Goal: Contribute content: Add original content to the website for others to see

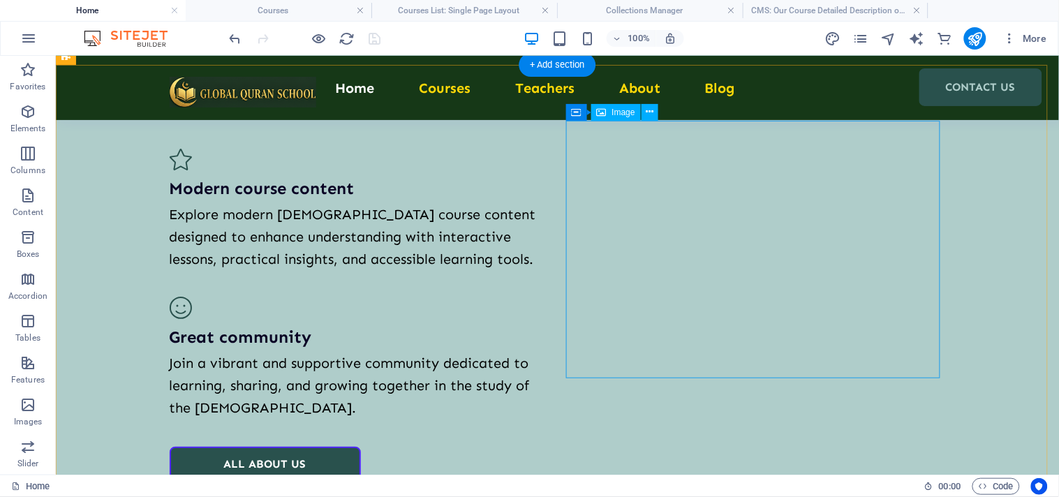
scroll to position [2637, 0]
select select "%"
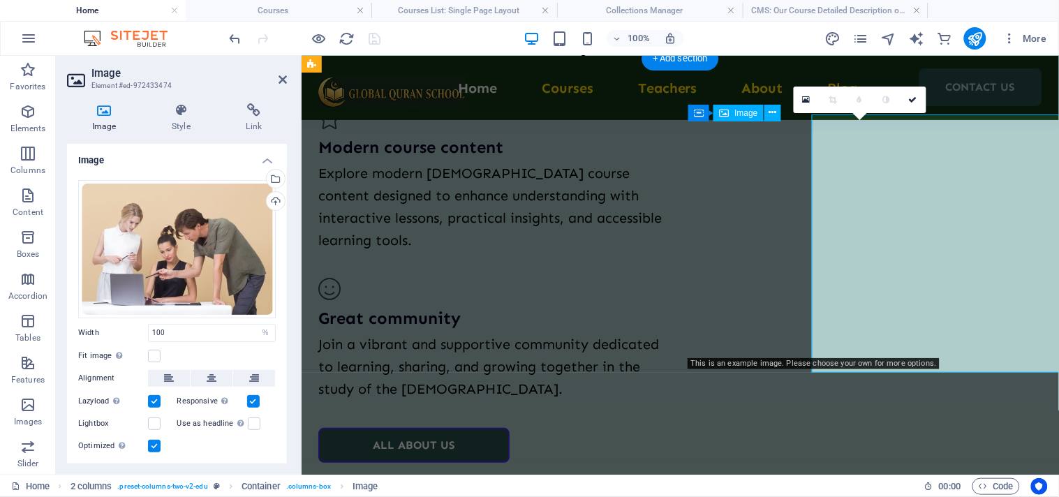
scroll to position [2643, 0]
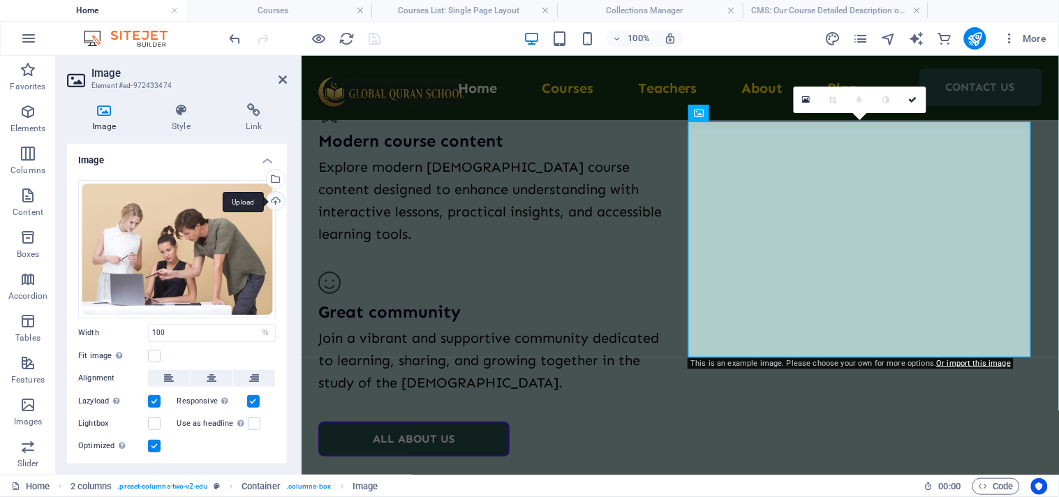
click at [276, 195] on div "Upload" at bounding box center [274, 202] width 21 height 21
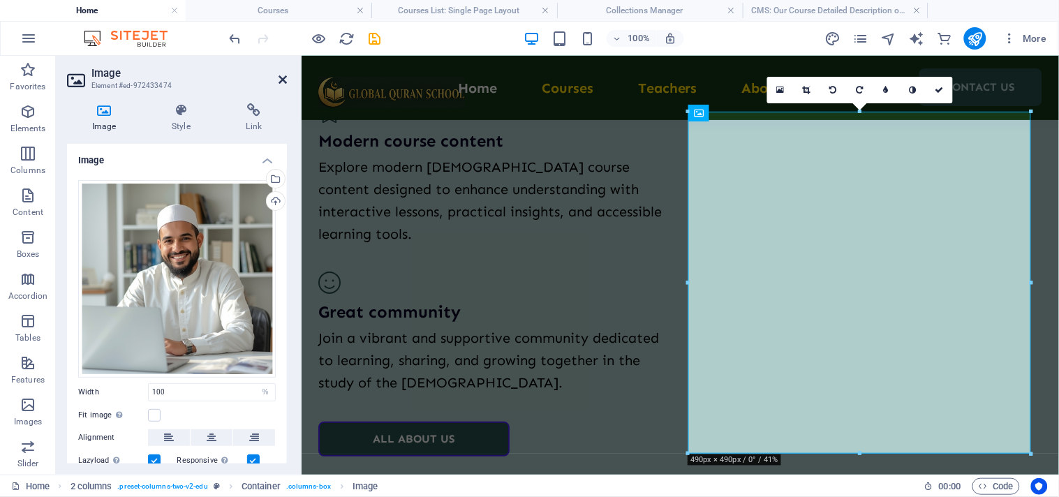
click at [281, 74] on icon at bounding box center [282, 79] width 8 height 11
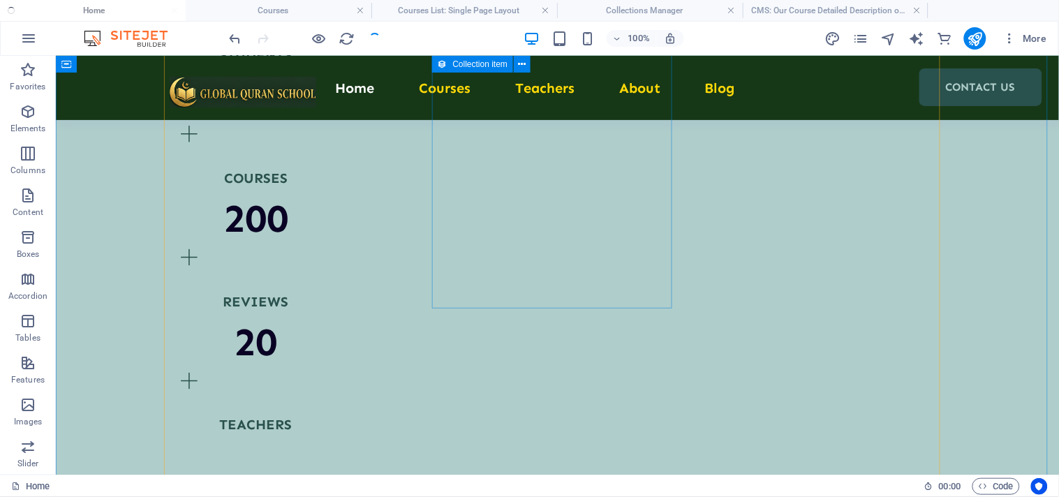
scroll to position [1938, 0]
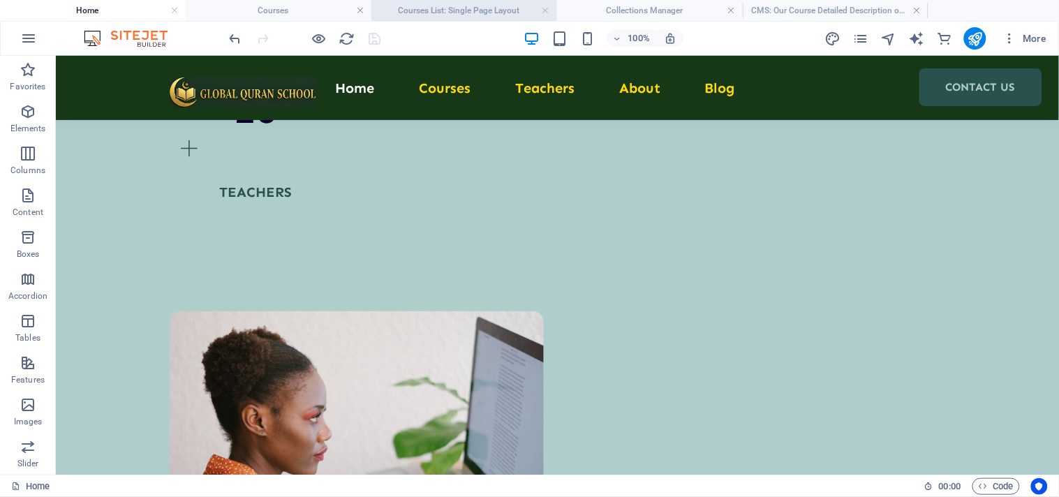
click at [472, 6] on h4 "Courses List: Single Page Layout" at bounding box center [464, 10] width 186 height 15
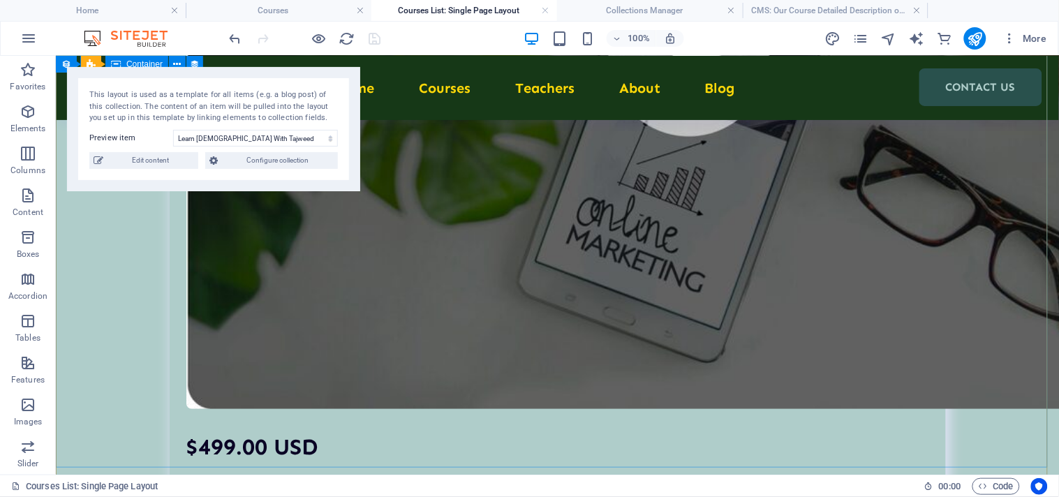
scroll to position [1274, 0]
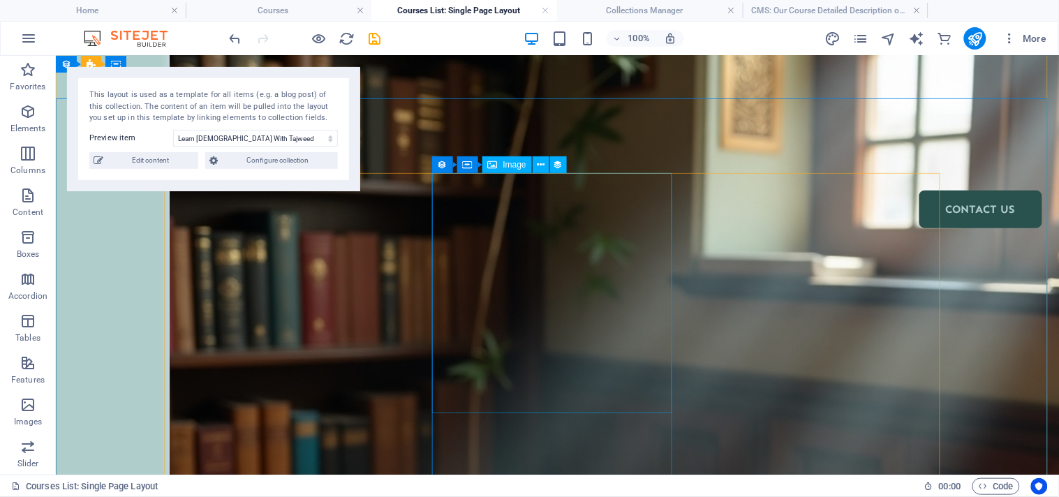
scroll to position [0, 0]
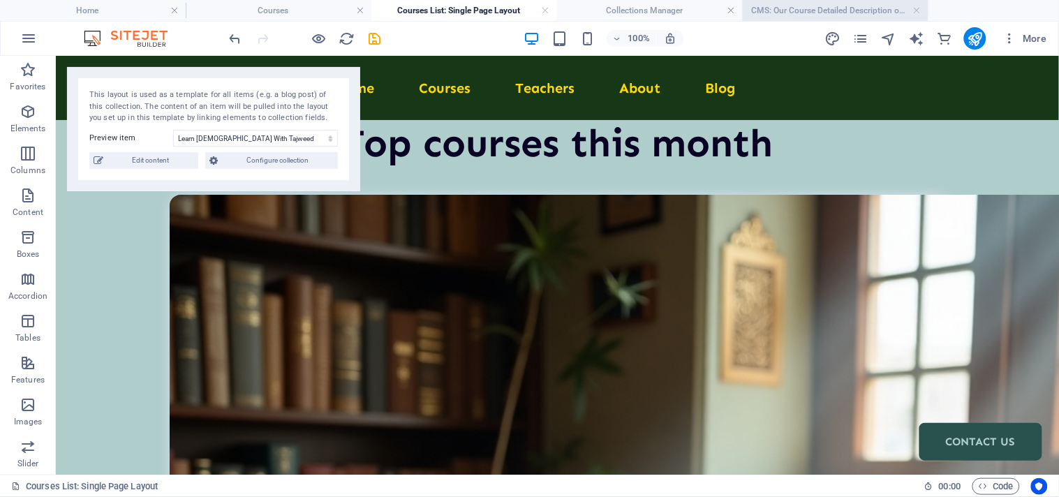
click at [796, 13] on h4 "CMS: Our Course Detailed Description of Learn [DEMOGRAPHIC_DATA] With Tajweed" at bounding box center [836, 10] width 186 height 15
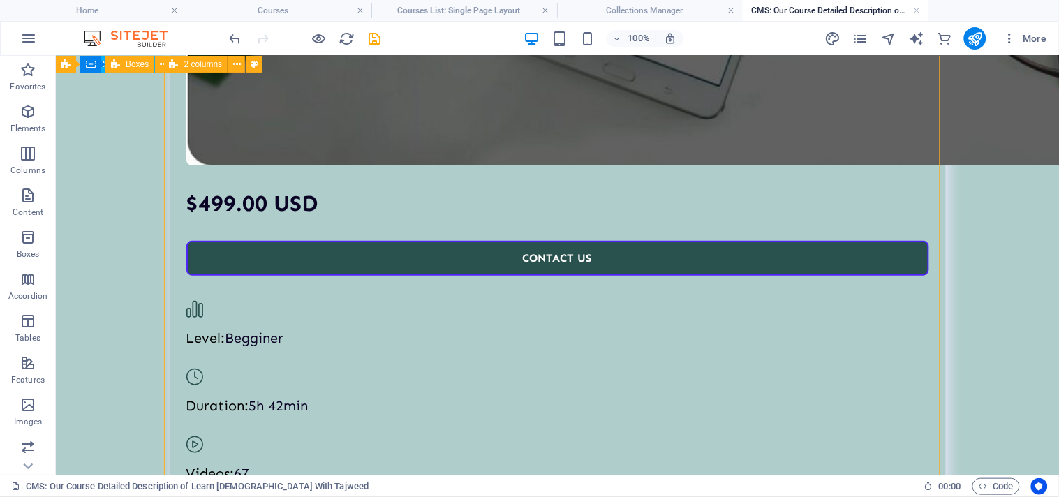
scroll to position [1473, 0]
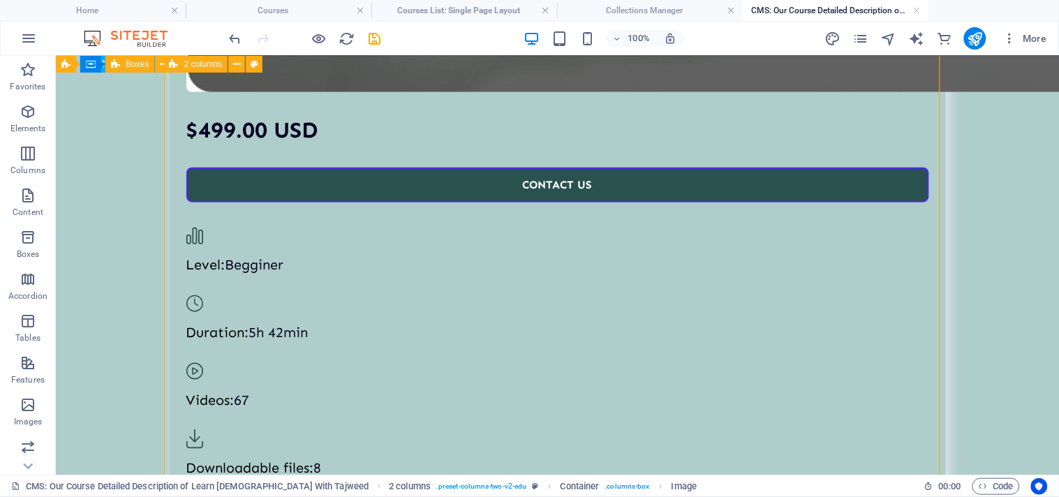
select select "%"
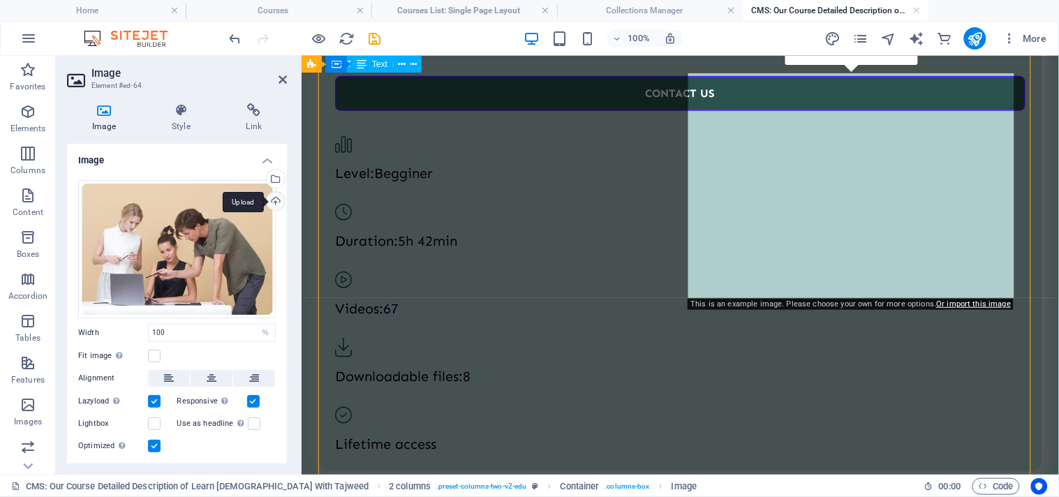
click at [272, 207] on div "Upload" at bounding box center [274, 202] width 21 height 21
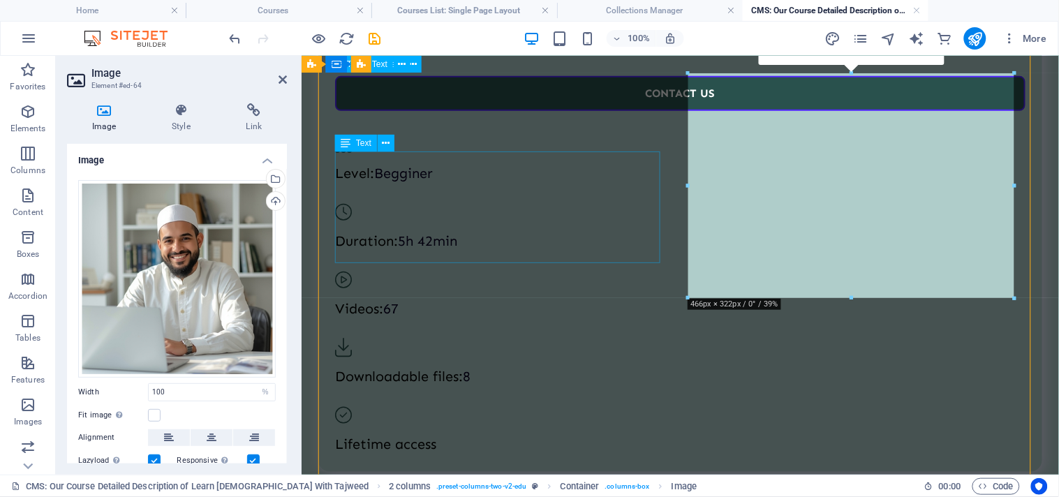
scroll to position [1657, 0]
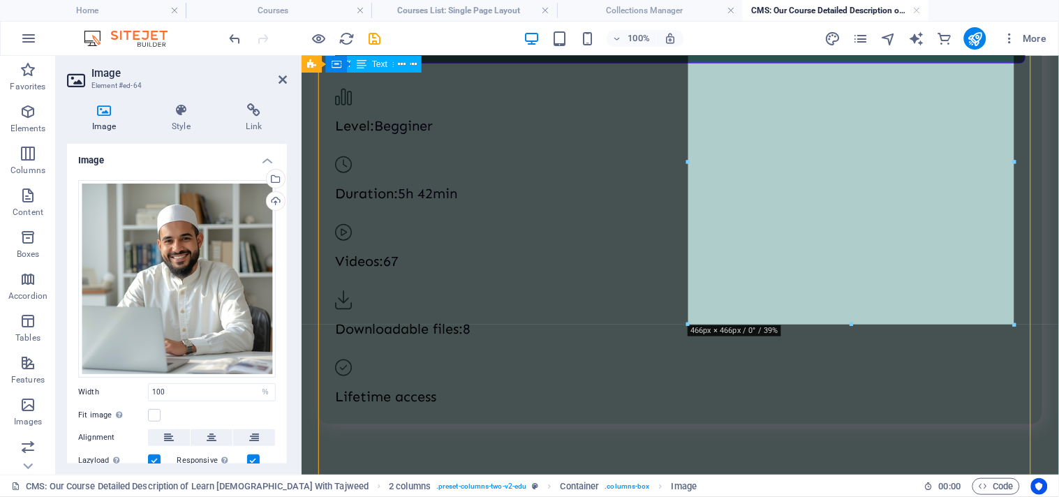
click at [276, 77] on h2 "Image" at bounding box center [188, 73] width 195 height 13
click at [377, 43] on icon "save" at bounding box center [375, 39] width 16 height 16
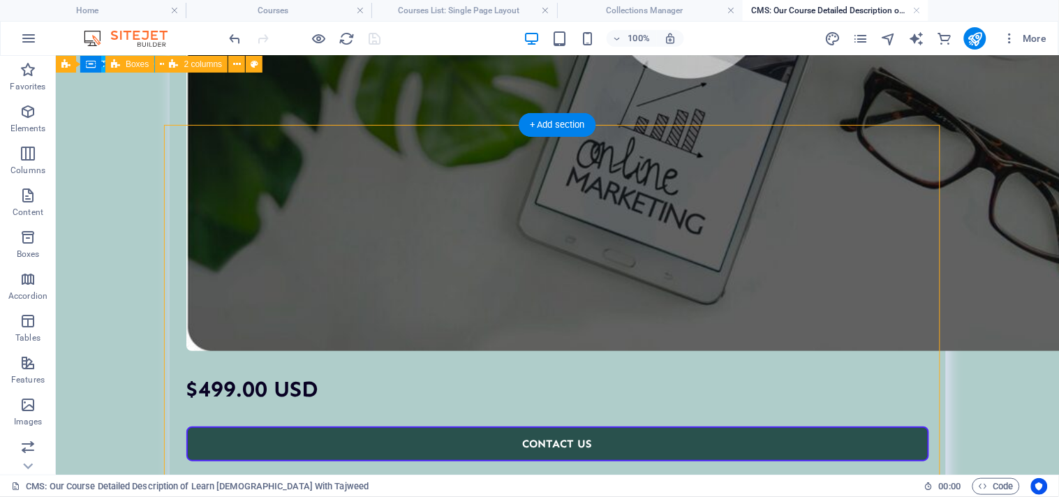
scroll to position [1342, 0]
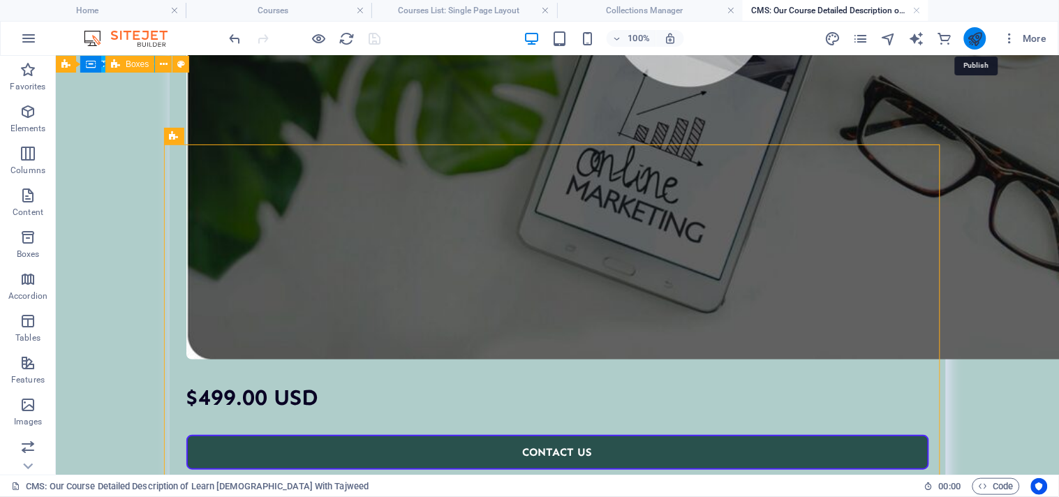
click at [971, 40] on icon "publish" at bounding box center [975, 39] width 16 height 16
